Goal: Task Accomplishment & Management: Manage account settings

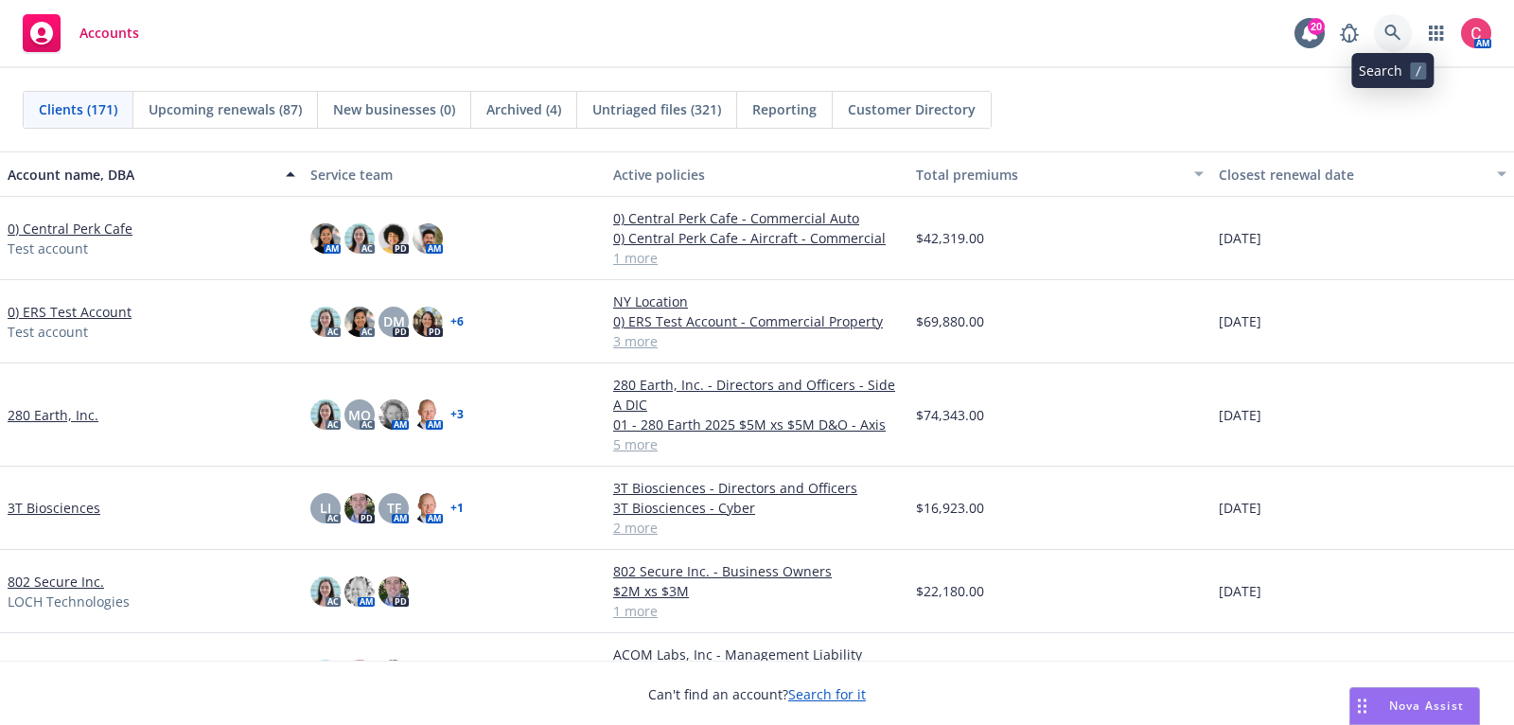
click at [1391, 34] on icon at bounding box center [1392, 33] width 16 height 16
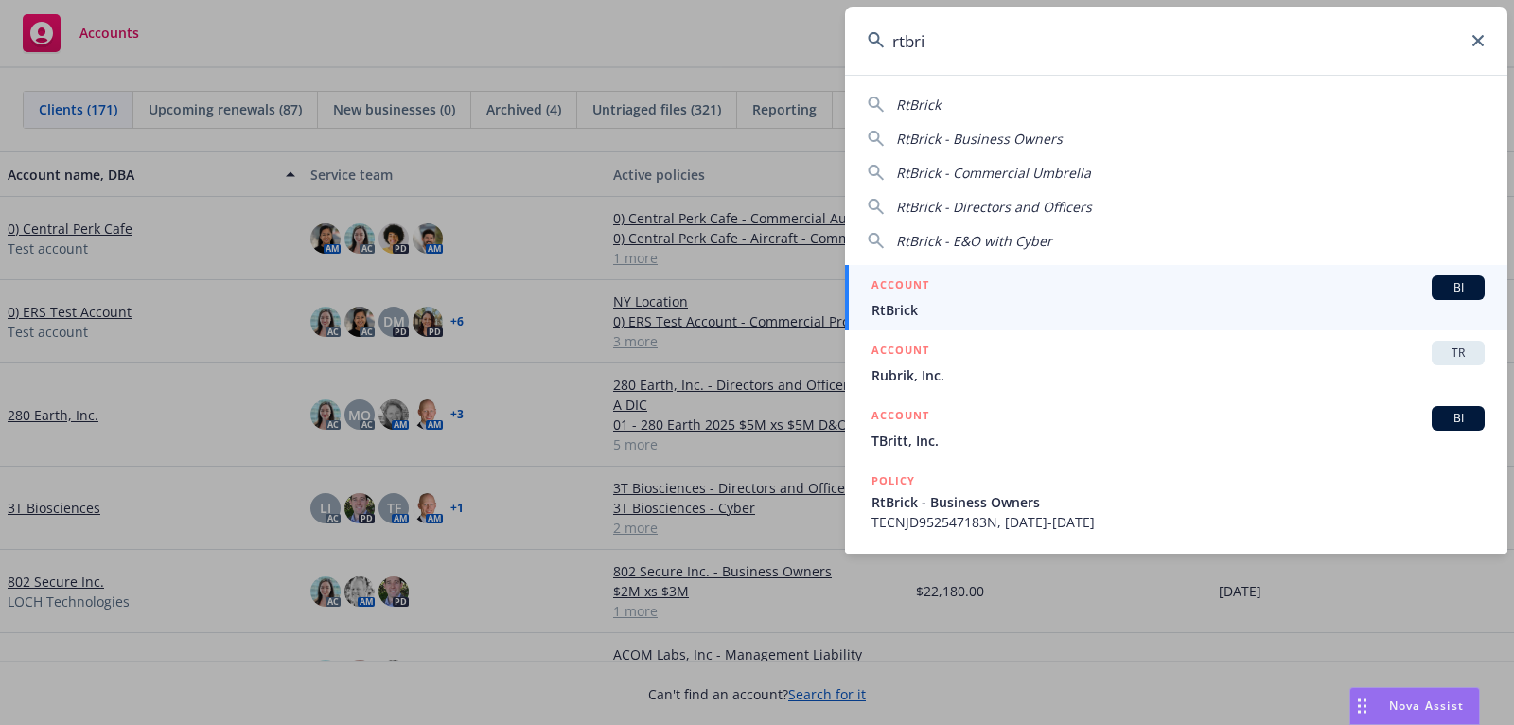
type input "rtbri"
click at [1319, 293] on div "ACCOUNT BI" at bounding box center [1177, 287] width 613 height 25
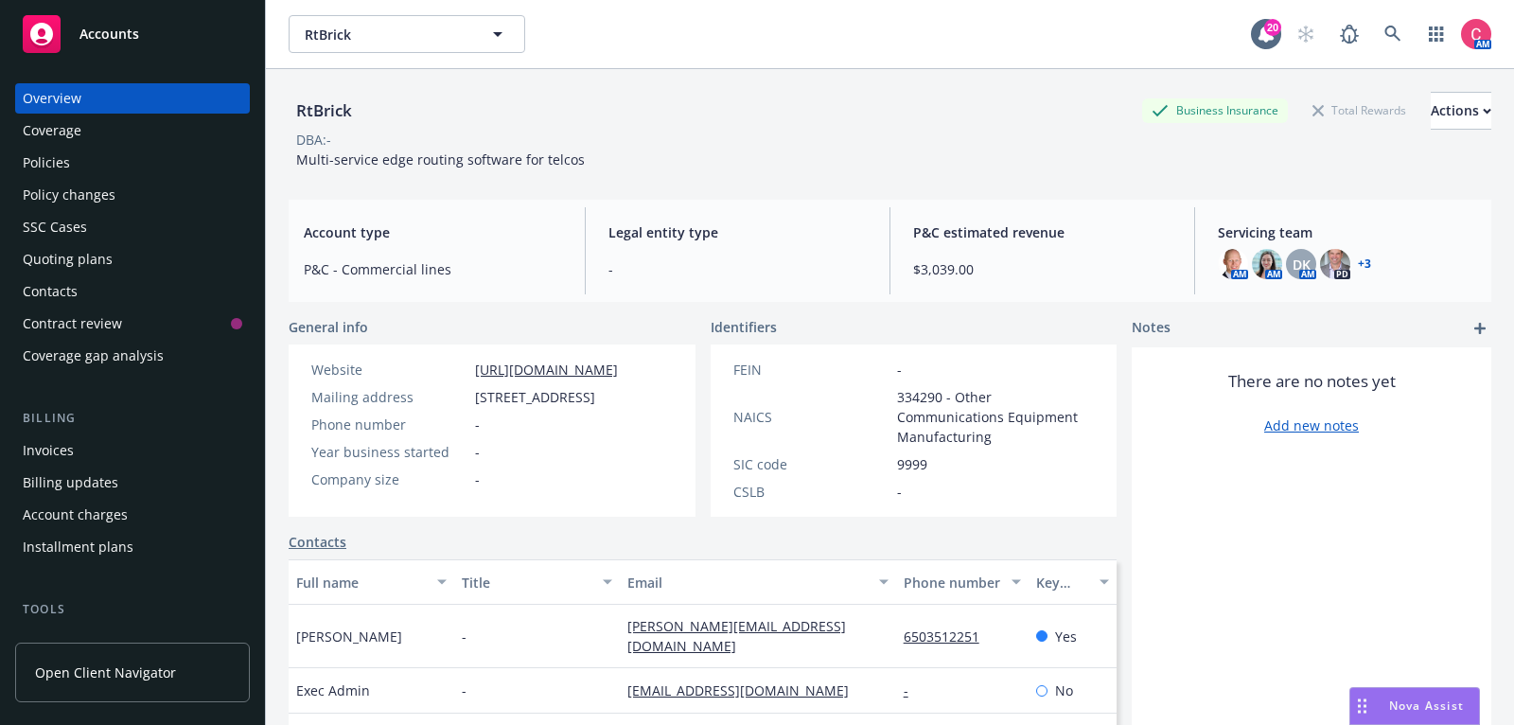
click at [120, 168] on div "Policies" at bounding box center [132, 163] width 219 height 30
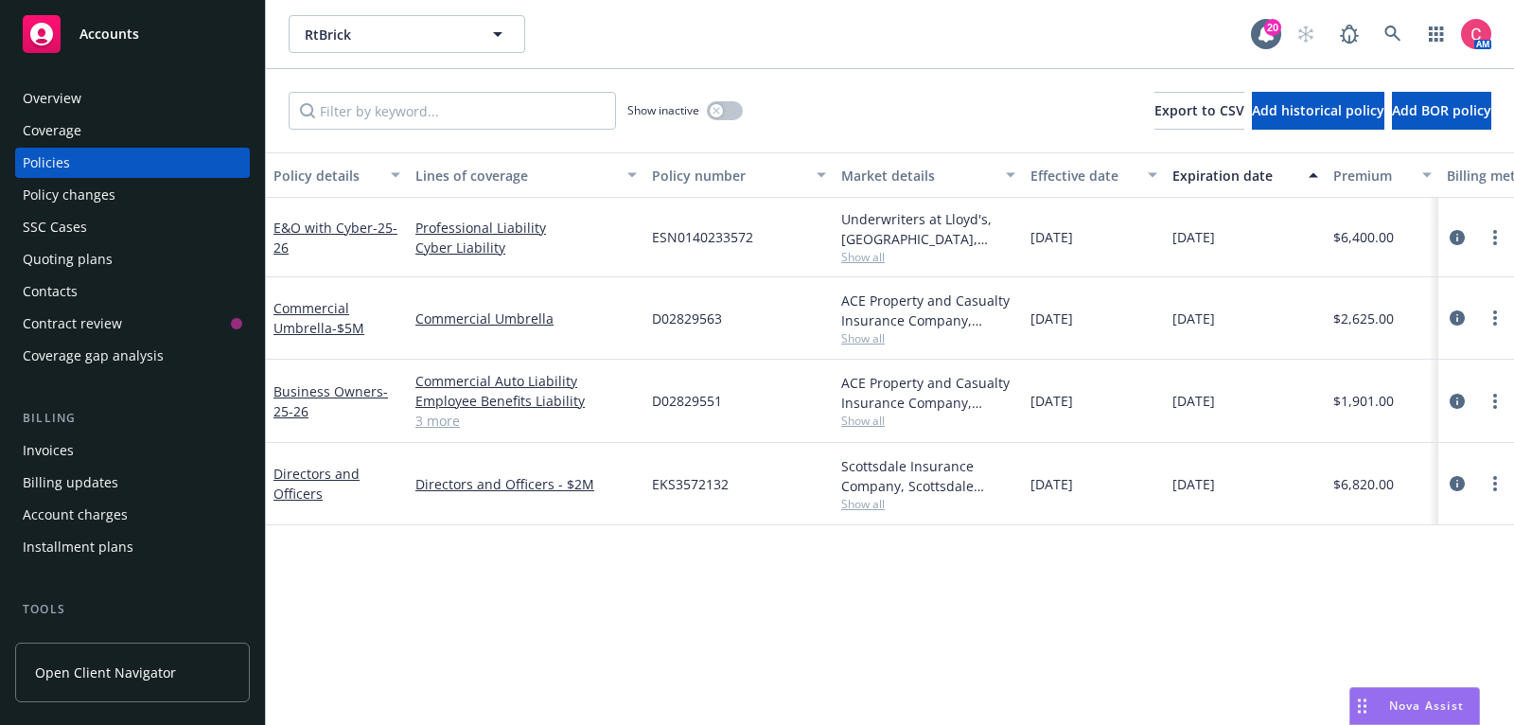
click at [121, 258] on div "Quoting plans" at bounding box center [132, 259] width 219 height 30
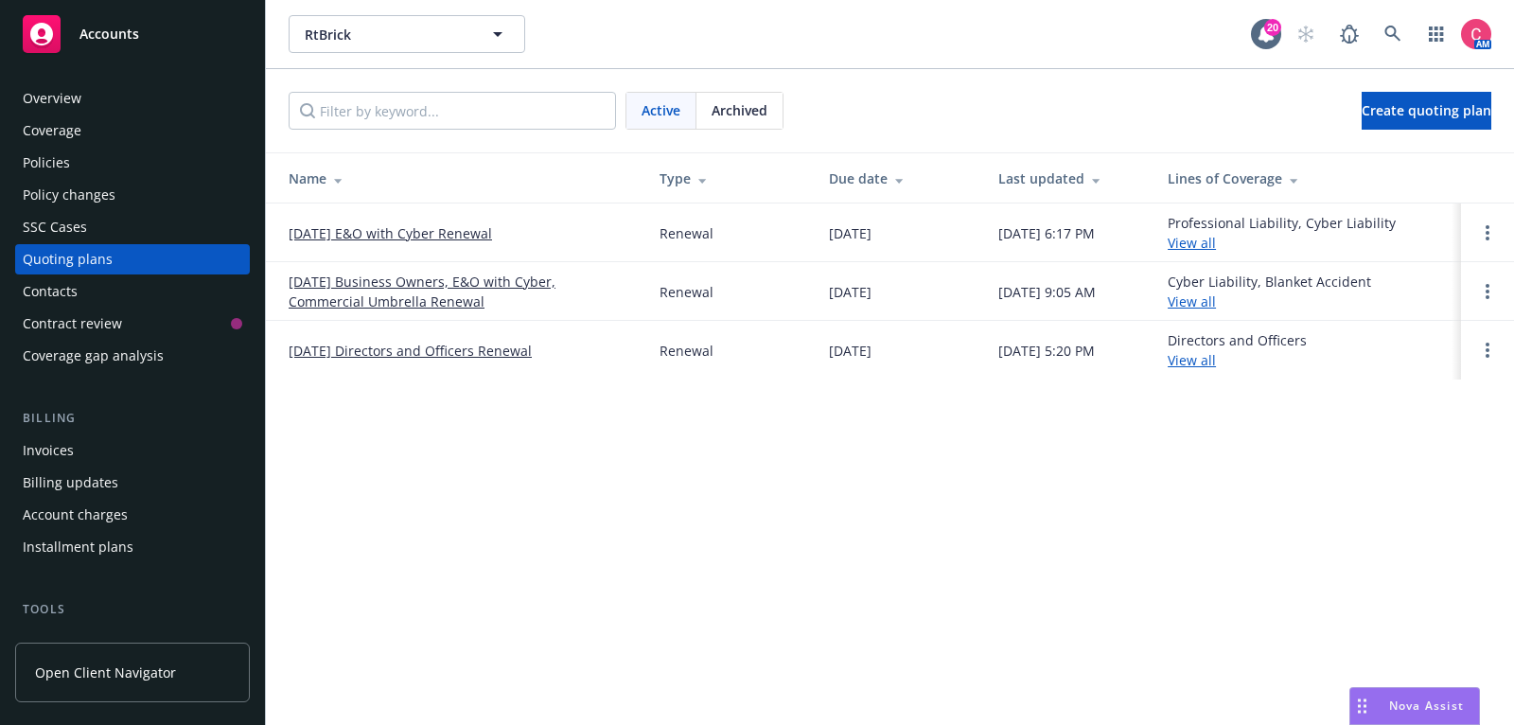
click at [343, 223] on link "[DATE] E&O with Cyber Renewal" at bounding box center [390, 233] width 203 height 20
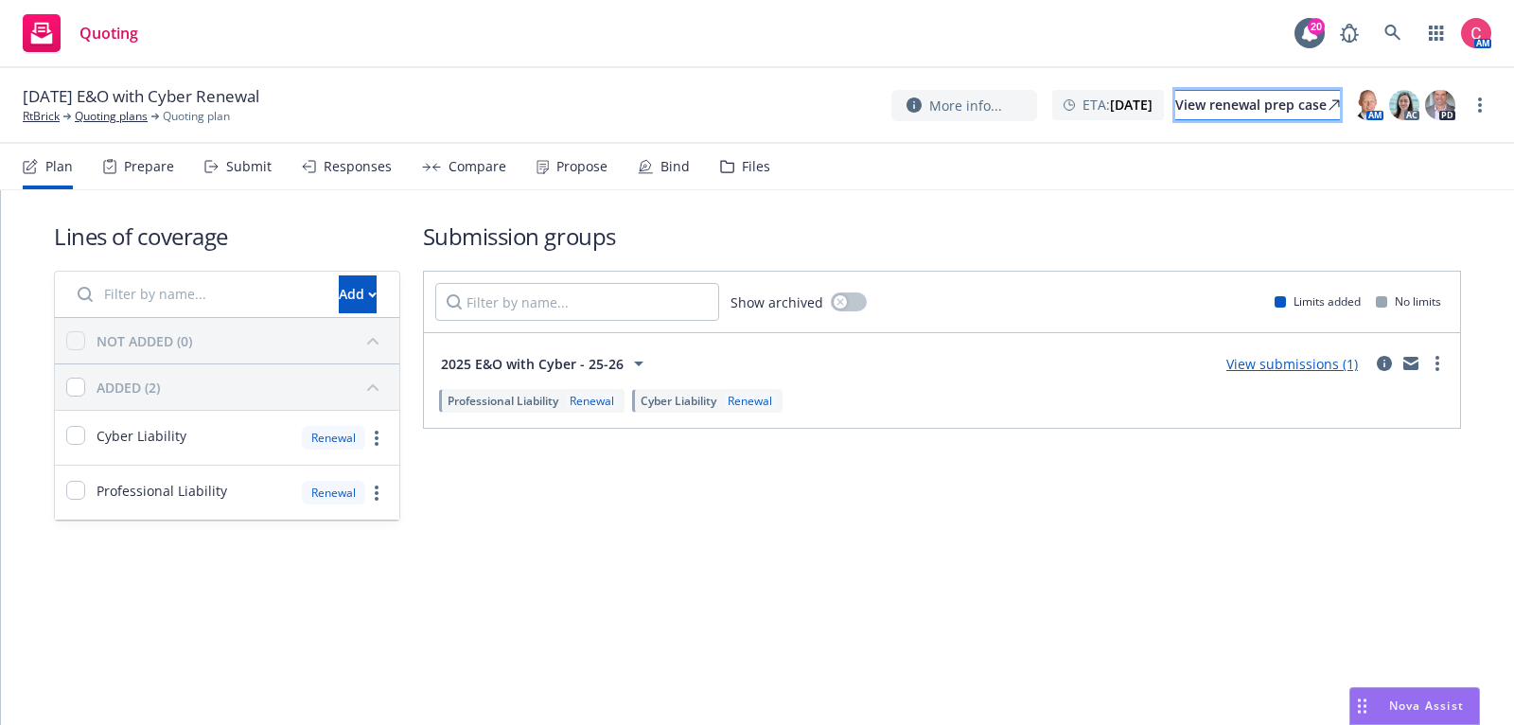
click at [1252, 103] on div "View renewal prep case" at bounding box center [1257, 105] width 165 height 28
click at [1488, 114] on div "More info... ETA : November 30, 2025 View renewal prep case AM AC PD" at bounding box center [1191, 105] width 600 height 34
click at [1472, 106] on link "more" at bounding box center [1479, 105] width 23 height 23
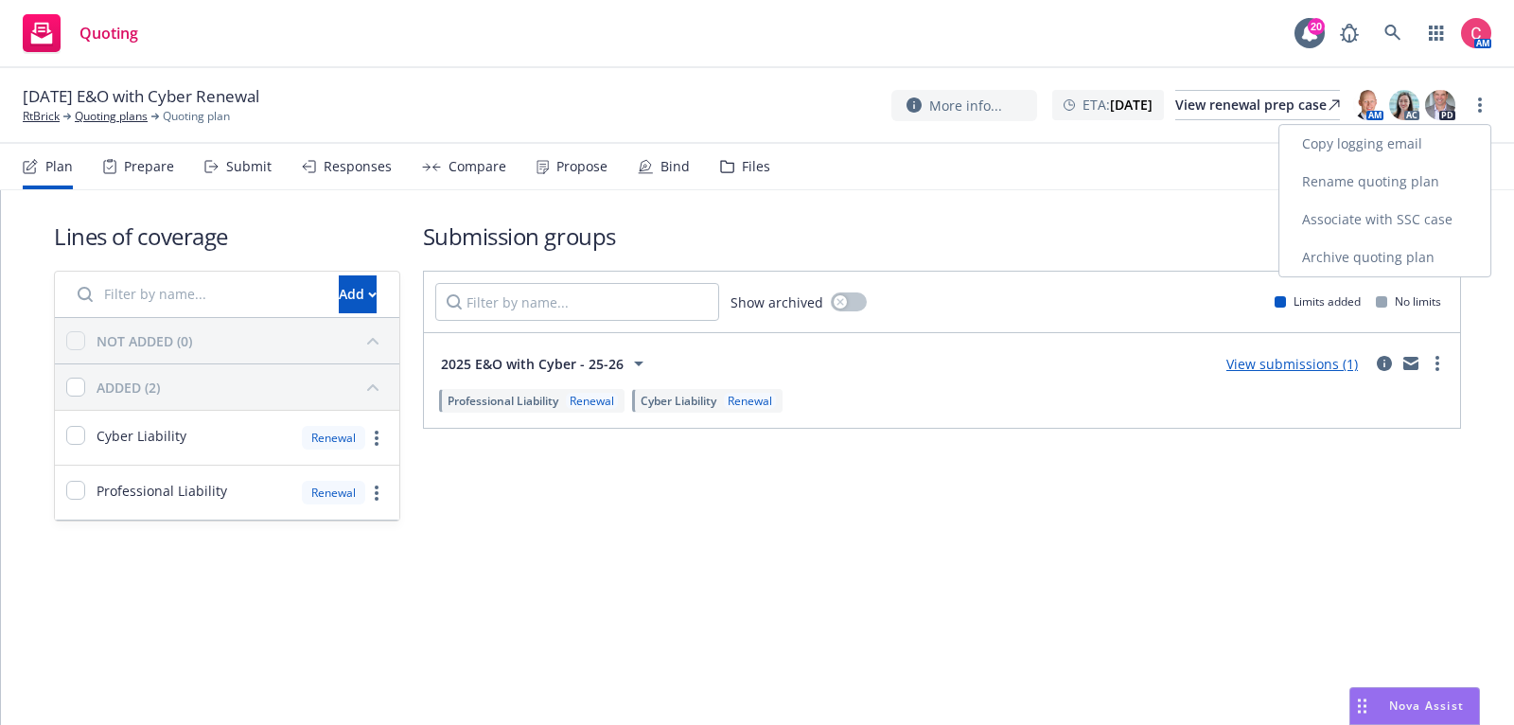
click at [1428, 181] on link "Rename quoting plan" at bounding box center [1384, 182] width 211 height 38
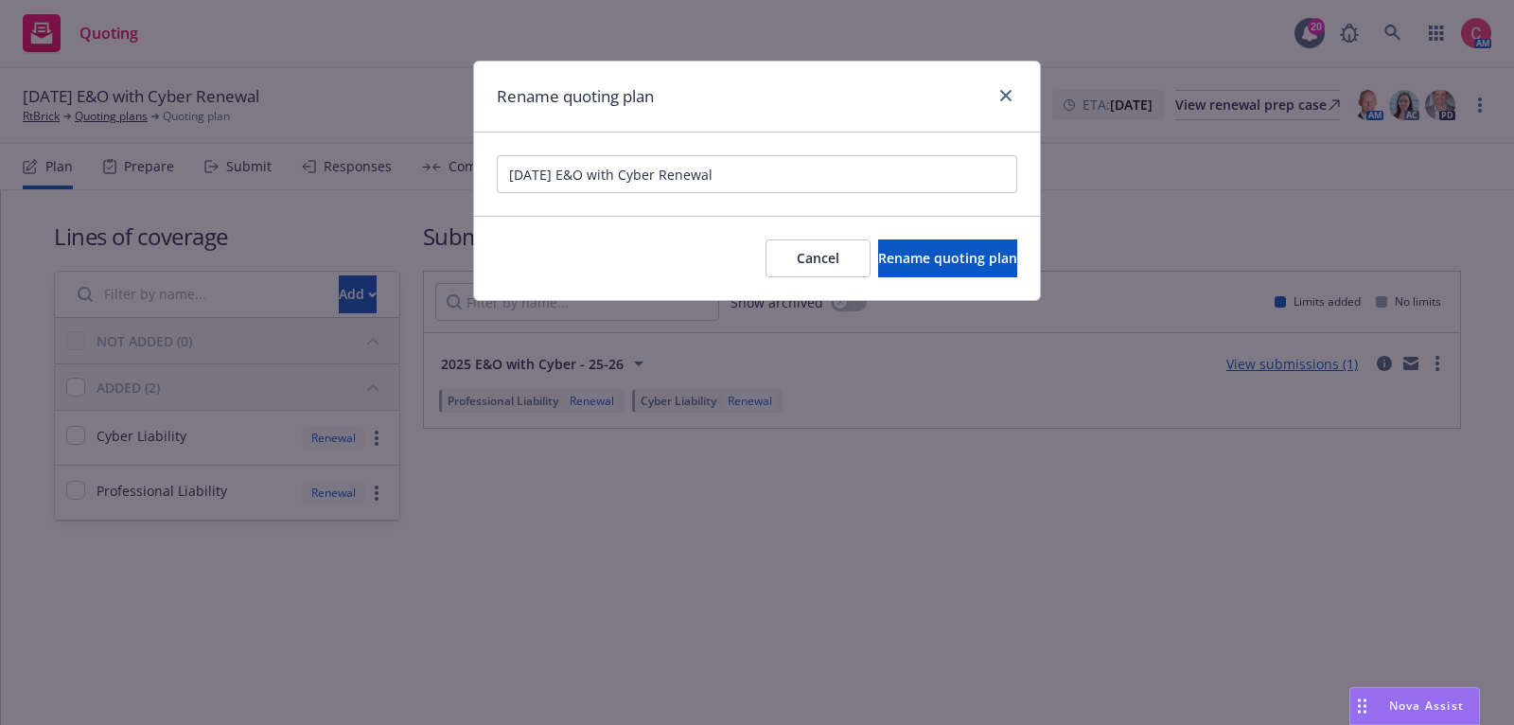
click at [513, 173] on input "[DATE] E&O with Cyber Renewal" at bounding box center [757, 174] width 520 height 38
click at [507, 172] on input "[DATE] E&O with Cyber Renewal" at bounding box center [757, 174] width 520 height 38
type input "[incorrect expiration dates] 11/30/25 E&O with Cyber Renewal"
click at [878, 253] on button "Rename quoting plan" at bounding box center [947, 258] width 139 height 38
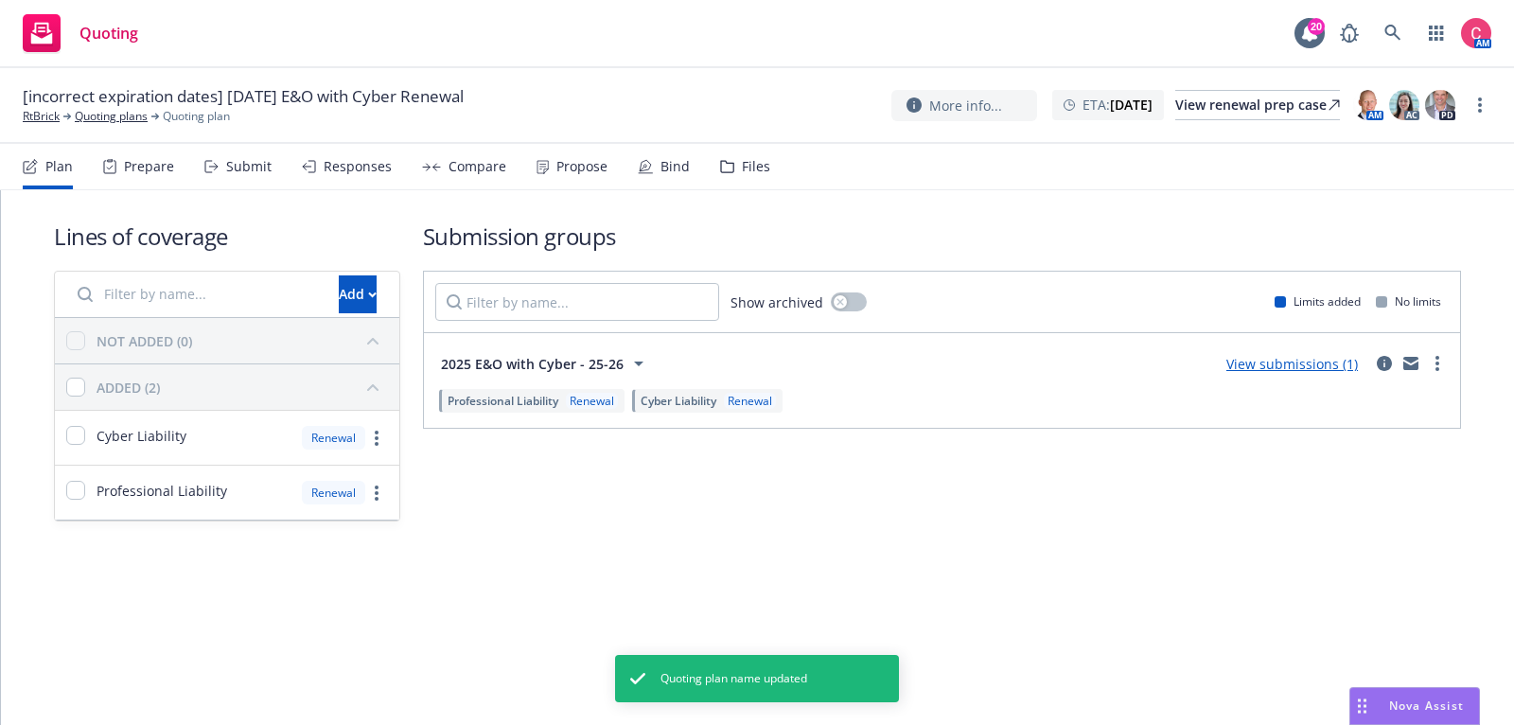
click at [1496, 98] on div "[incorrect expiration dates] 11/30/25 E&O with Cyber Renewal RtBrick Quoting pl…" at bounding box center [757, 106] width 1514 height 76
click at [1480, 100] on icon "more" at bounding box center [1480, 104] width 4 height 15
click at [1434, 254] on link "Archive quoting plan" at bounding box center [1384, 257] width 211 height 38
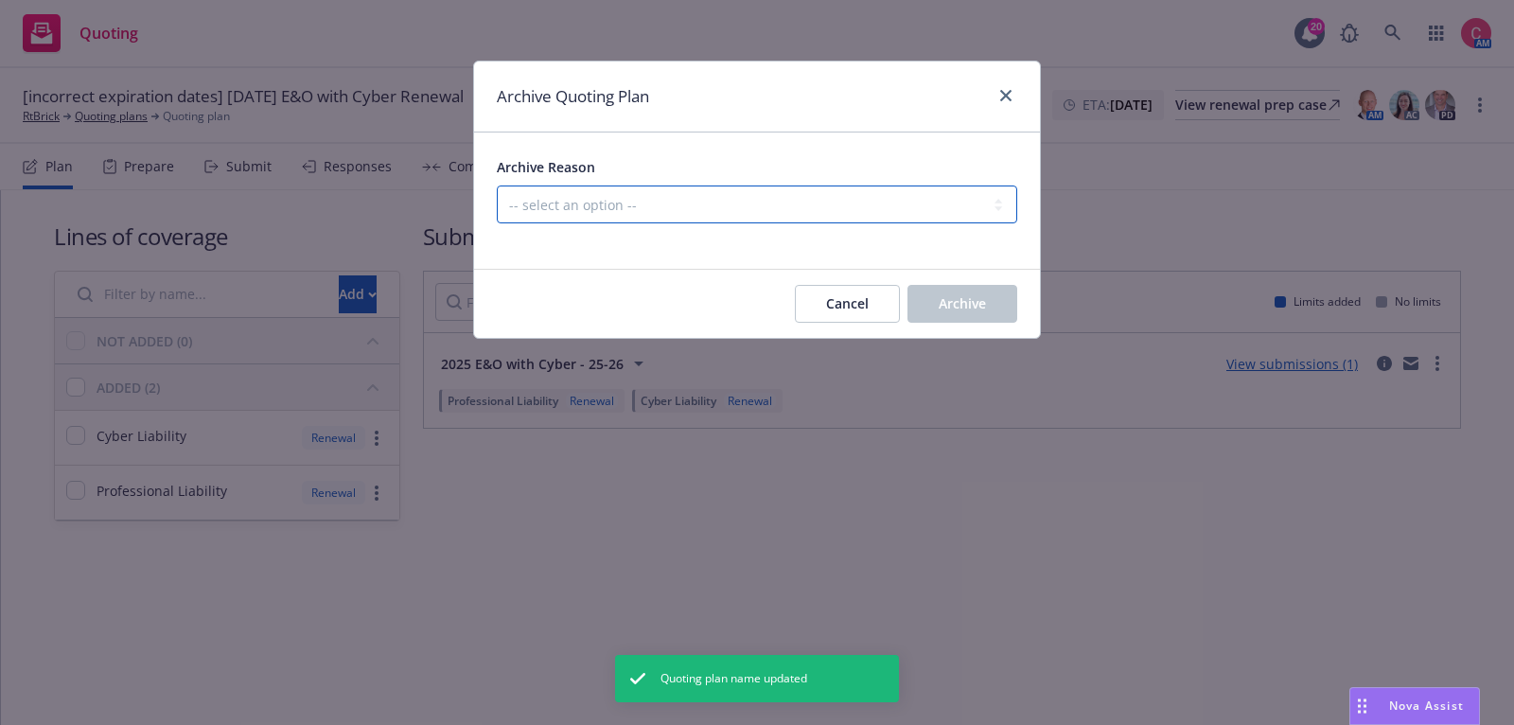
click at [990, 192] on select "-- select an option -- All policies in this renewal plan are auto-renewed Creat…" at bounding box center [757, 204] width 520 height 38
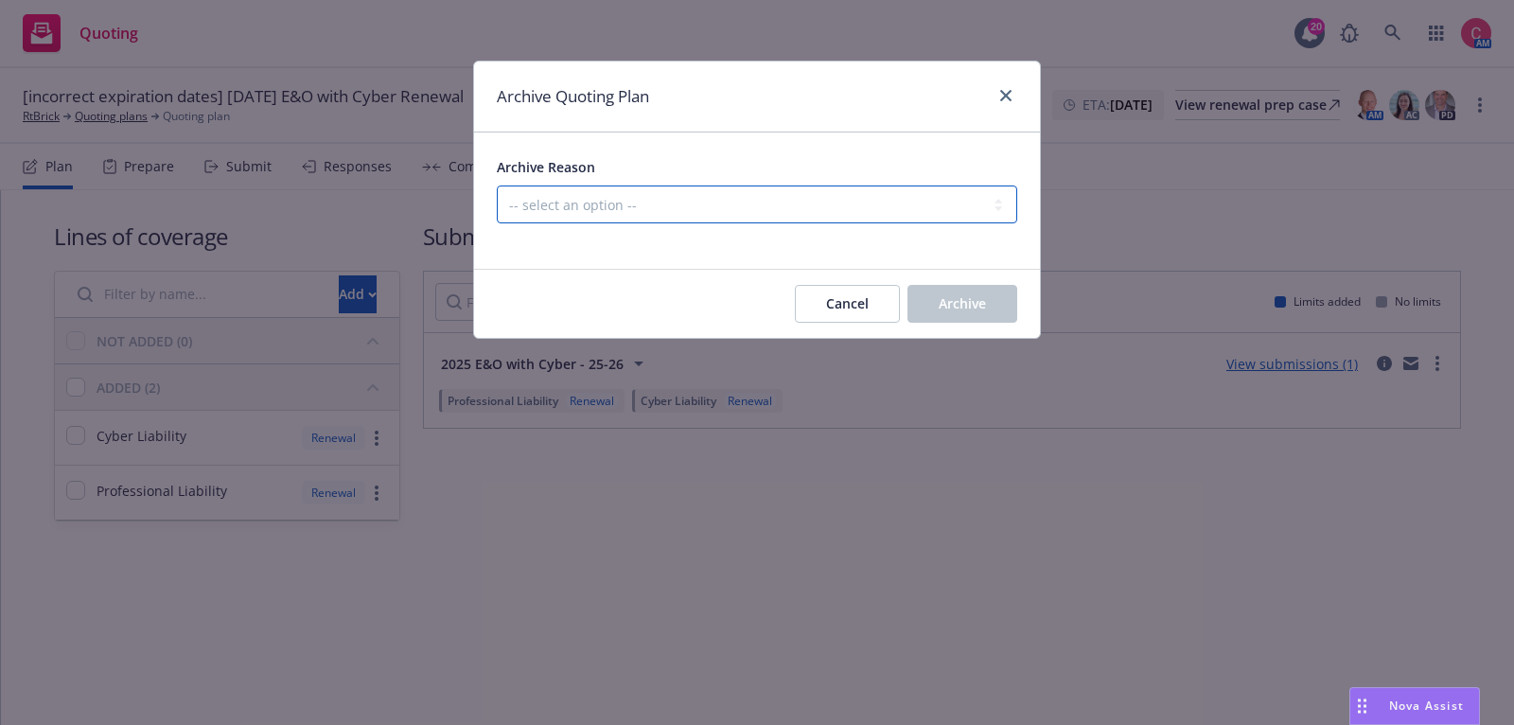
select select "ARCHIVED_CREATED_IN_ERROR"
click at [497, 185] on select "-- select an option -- All policies in this renewal plan are auto-renewed Creat…" at bounding box center [757, 204] width 520 height 38
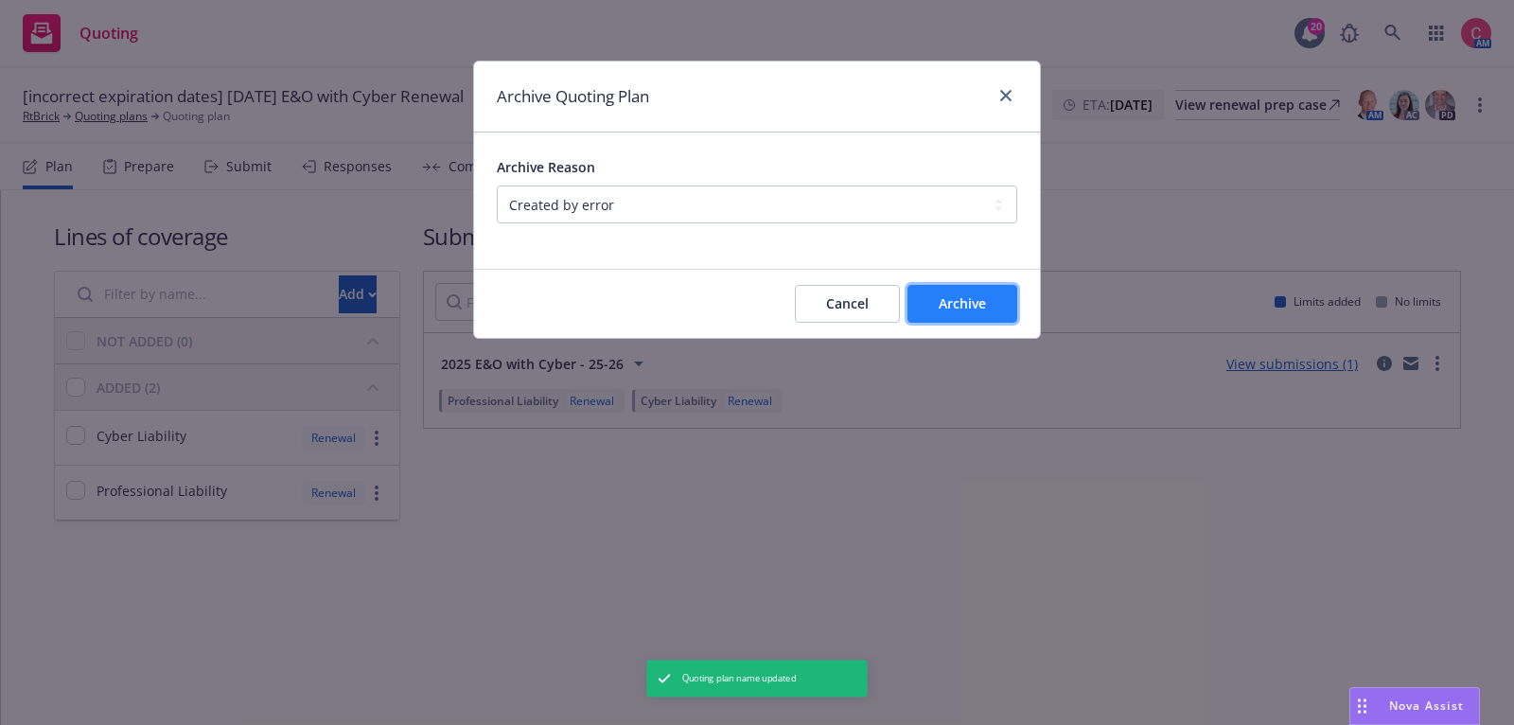
click at [980, 304] on span "Archive" at bounding box center [961, 303] width 47 height 18
